Goal: Information Seeking & Learning: Find specific page/section

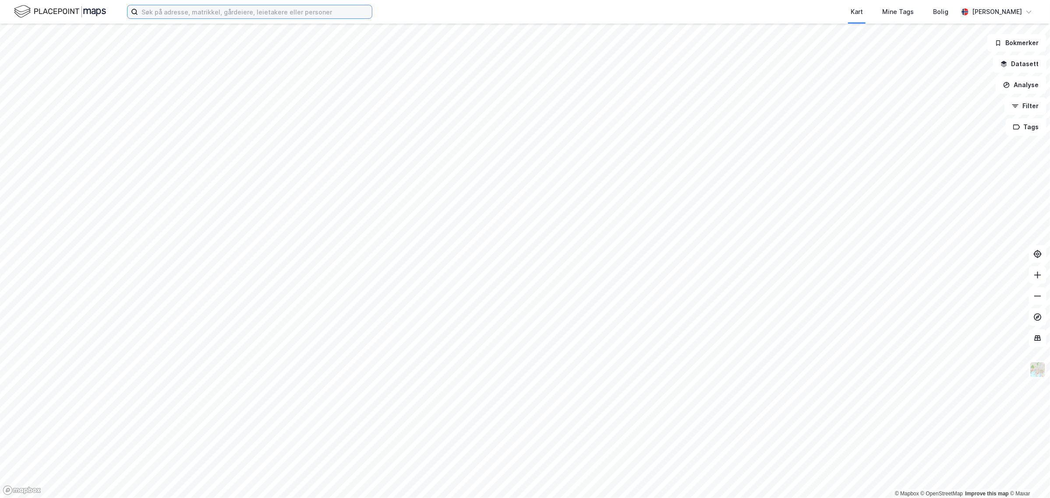
click at [164, 10] on input at bounding box center [255, 11] width 234 height 13
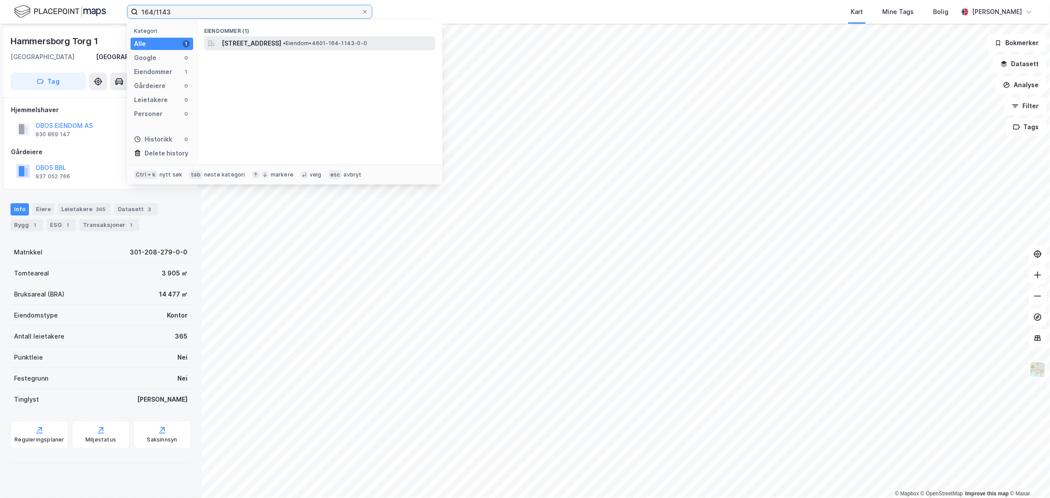
type input "164/1143"
click at [257, 42] on span "[STREET_ADDRESS]" at bounding box center [252, 43] width 60 height 11
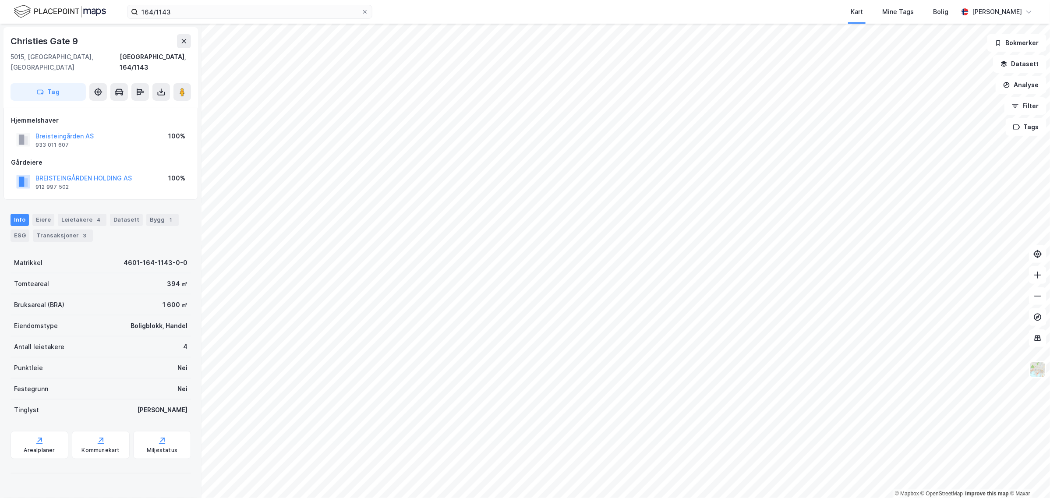
click at [457, 14] on div "Kart Mine Tags Bolig" at bounding box center [686, 12] width 544 height 24
